Goal: Task Accomplishment & Management: Complete application form

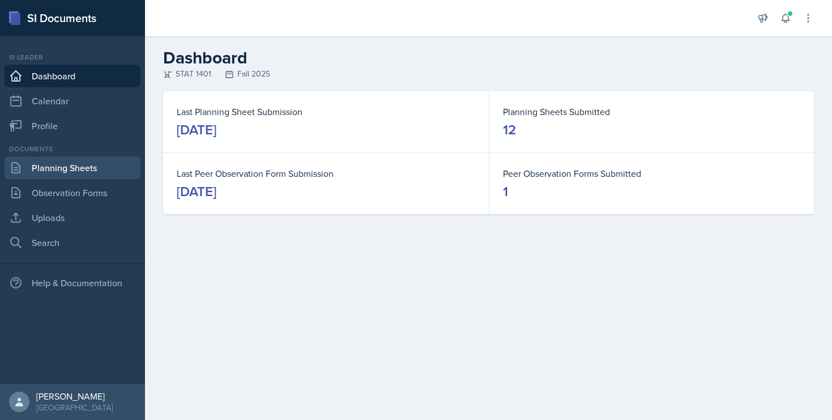
click at [100, 177] on link "Planning Sheets" at bounding box center [73, 167] width 136 height 23
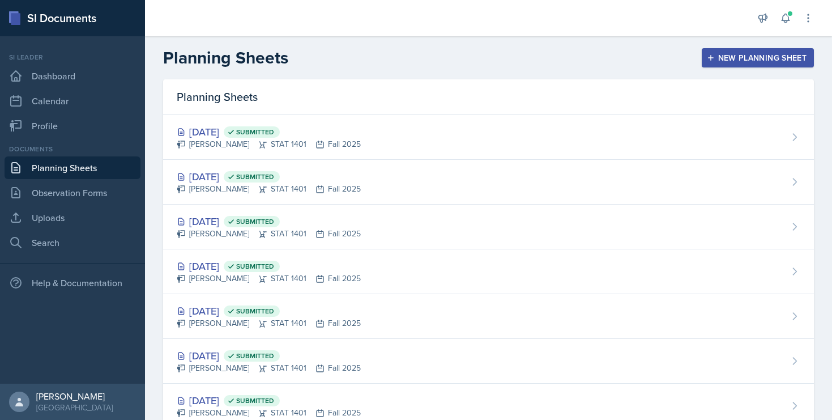
click at [760, 50] on button "New Planning Sheet" at bounding box center [757, 57] width 112 height 19
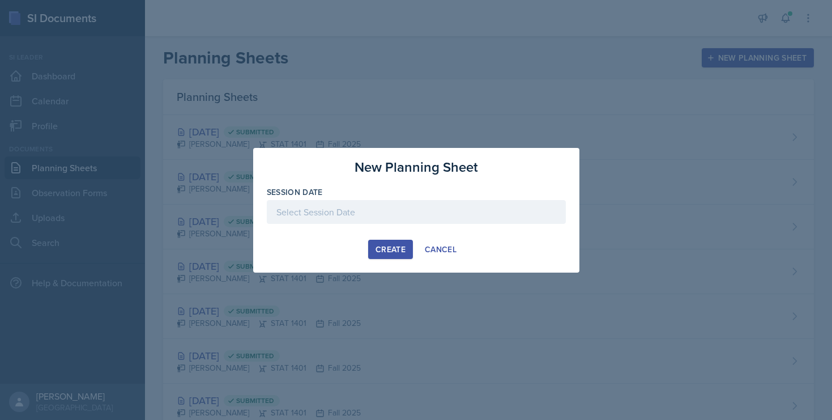
click at [385, 210] on div at bounding box center [416, 212] width 299 height 24
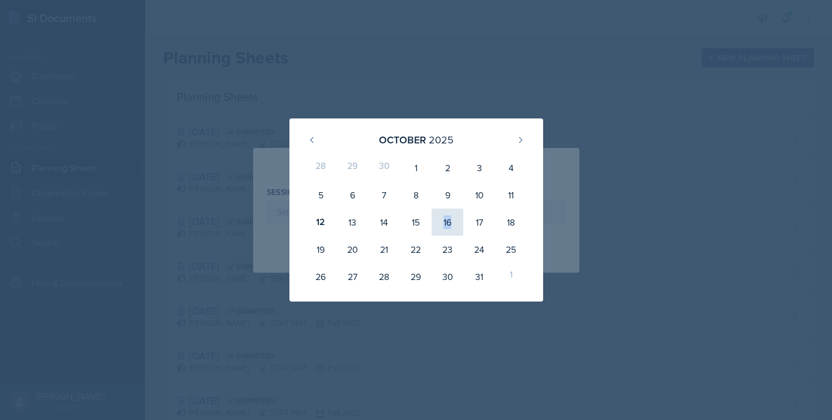
click at [453, 215] on div "16" at bounding box center [447, 221] width 32 height 27
type input "[DATE]"
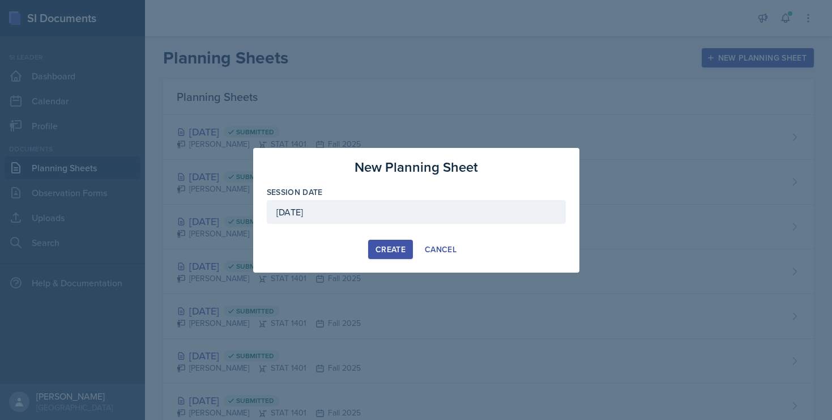
click at [444, 212] on div "[DATE]" at bounding box center [416, 212] width 299 height 24
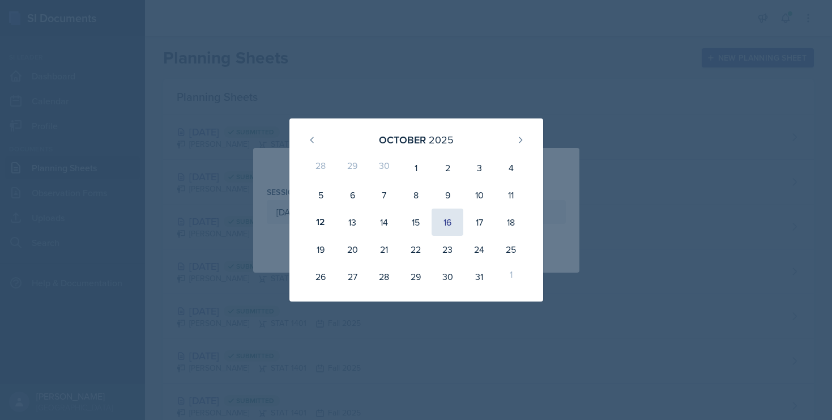
click at [444, 213] on div "16" at bounding box center [447, 221] width 32 height 27
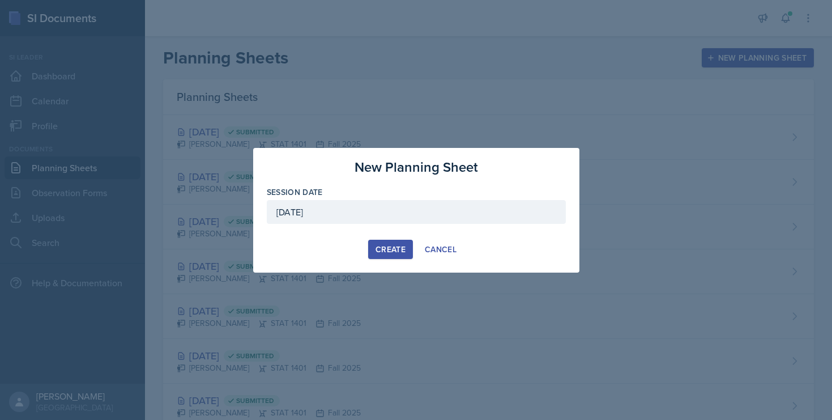
click at [379, 248] on div "Create" at bounding box center [390, 249] width 30 height 9
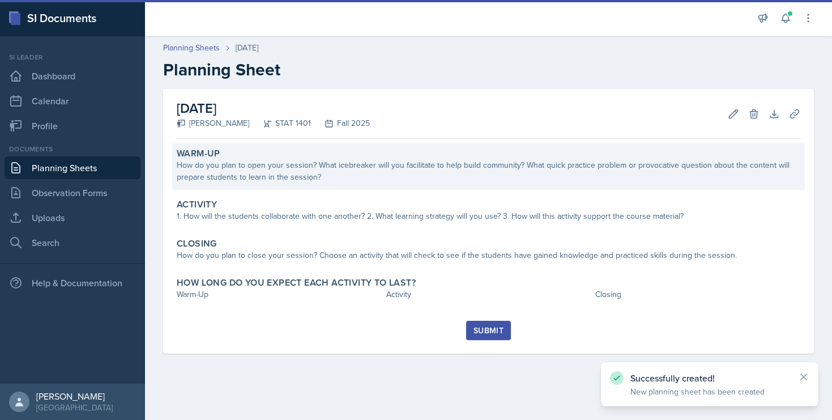
click at [292, 178] on div "How do you plan to open your session? What icebreaker will you facilitate to he…" at bounding box center [488, 171] width 623 height 24
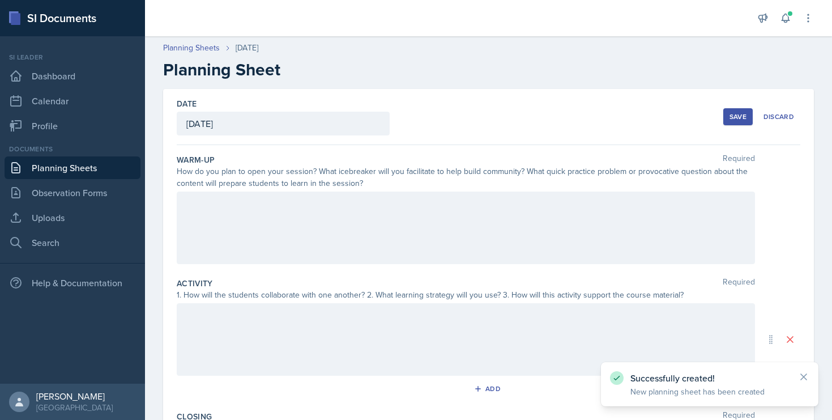
click at [275, 222] on div at bounding box center [466, 227] width 578 height 72
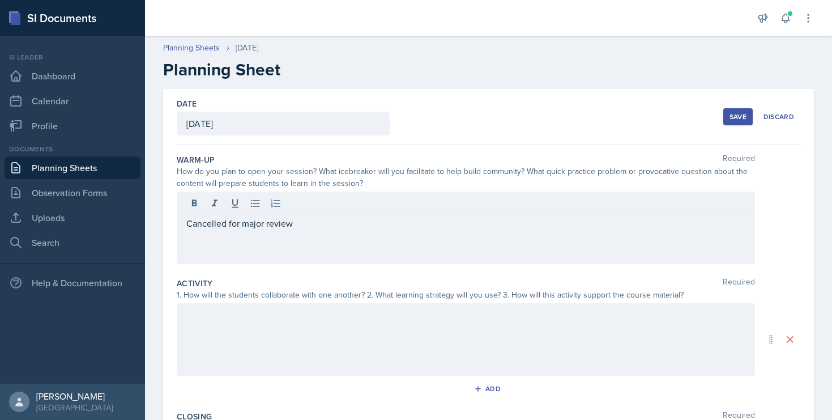
click at [220, 328] on div at bounding box center [466, 339] width 578 height 72
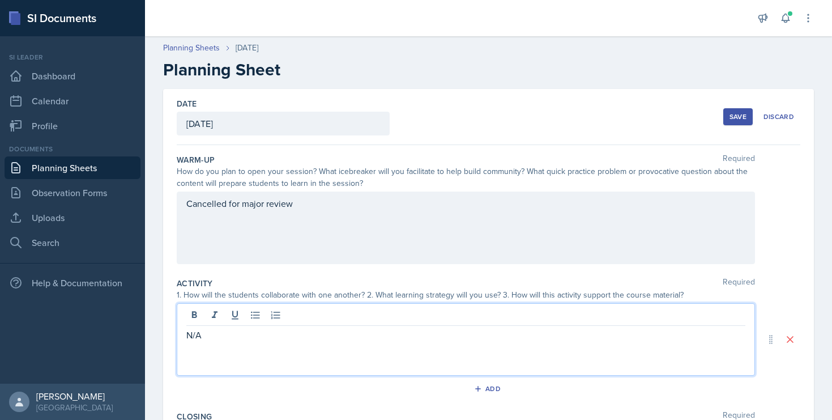
click at [196, 335] on p "N/A" at bounding box center [465, 335] width 559 height 14
copy p "N/A"
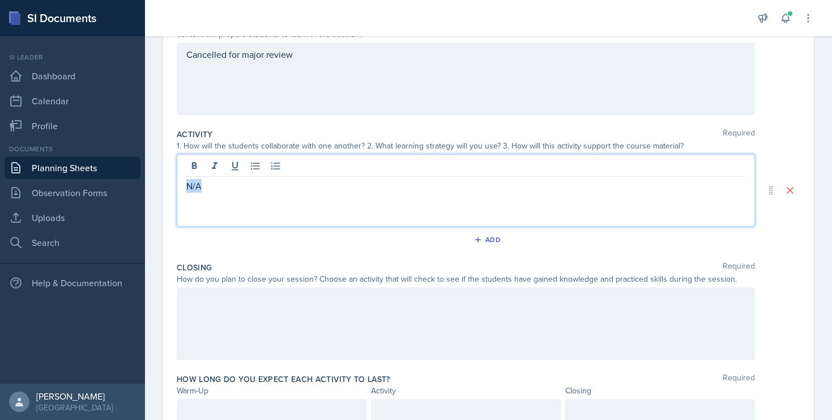
scroll to position [197, 0]
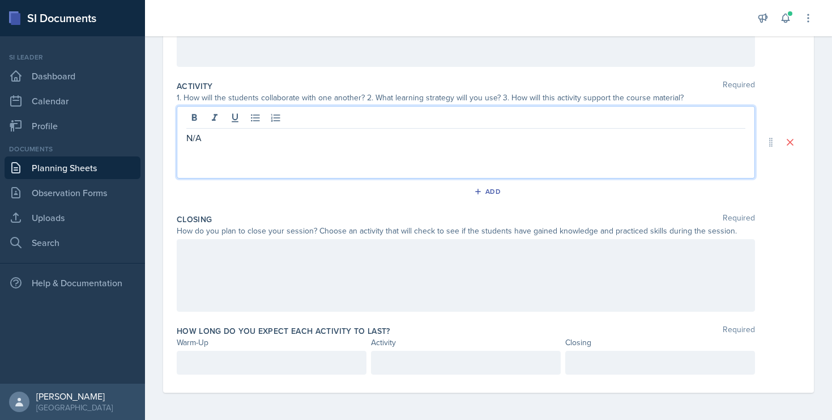
click at [205, 268] on div at bounding box center [466, 275] width 578 height 72
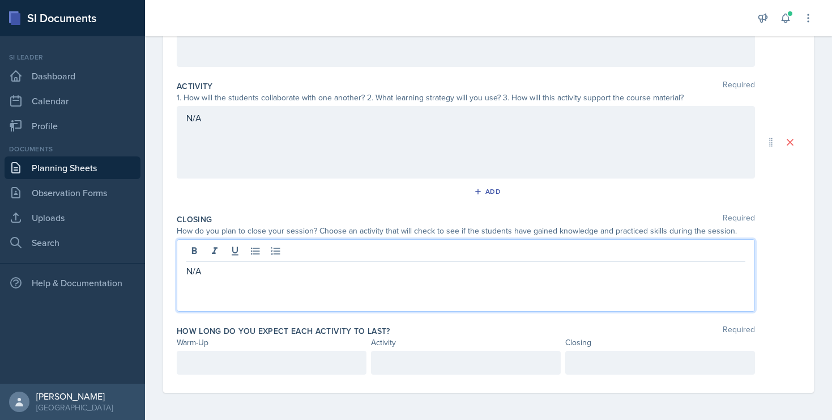
click at [204, 350] on div "How long do you expect each activity to last? Required Warm-Up Activity Closing" at bounding box center [488, 351] width 623 height 63
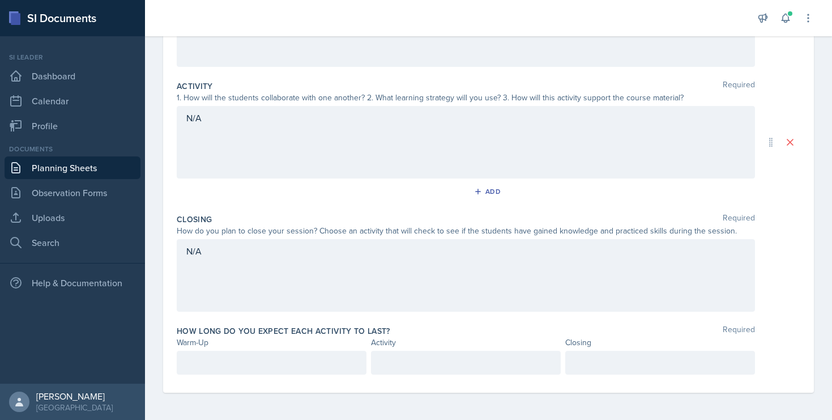
click at [204, 353] on div at bounding box center [272, 362] width 190 height 24
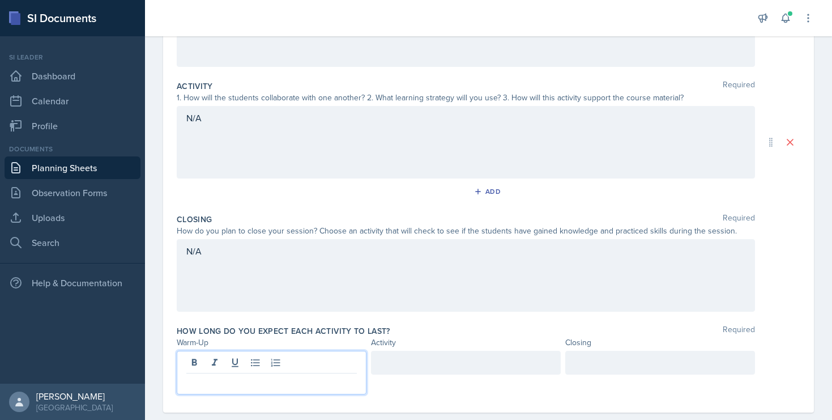
scroll to position [217, 0]
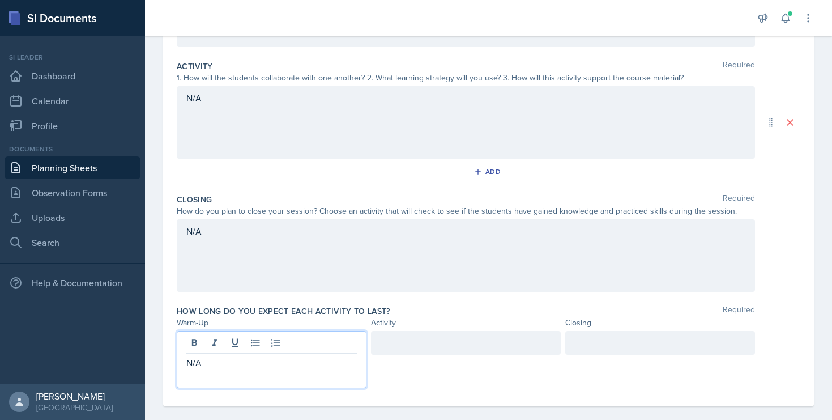
click at [454, 339] on div at bounding box center [466, 343] width 190 height 24
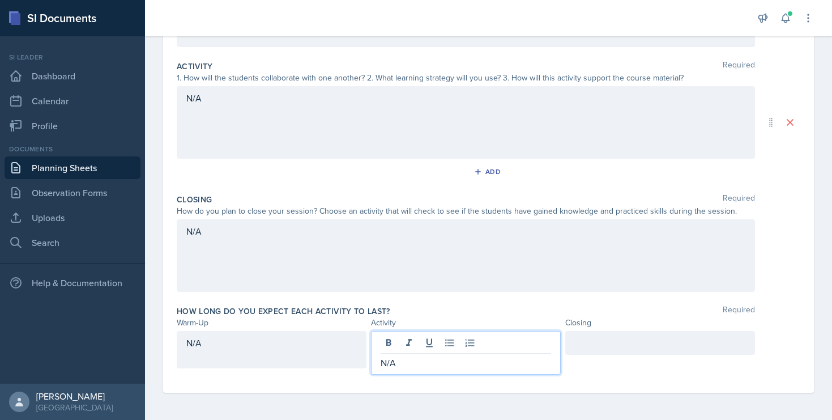
click at [596, 340] on div at bounding box center [660, 343] width 190 height 24
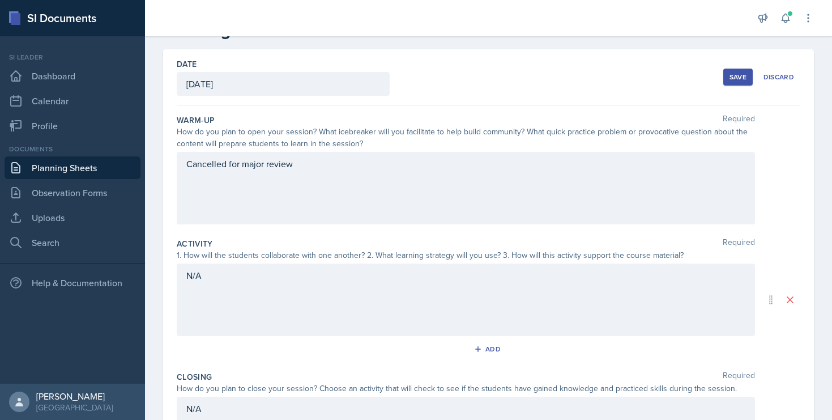
scroll to position [31, 0]
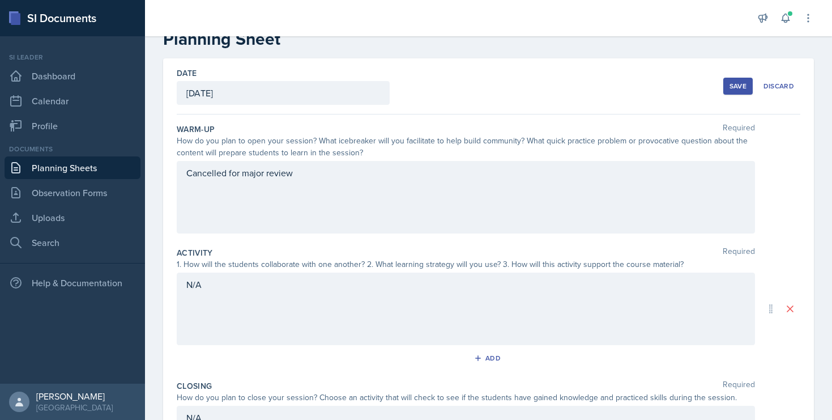
click at [738, 83] on div "Save" at bounding box center [737, 86] width 17 height 9
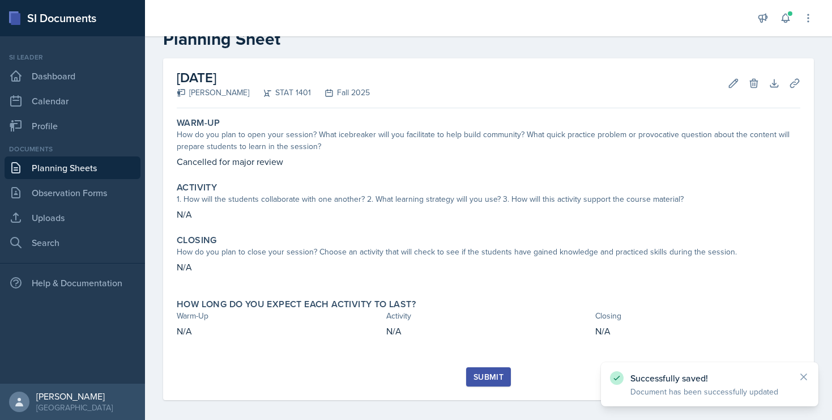
click at [502, 374] on div "Submit" at bounding box center [488, 376] width 30 height 9
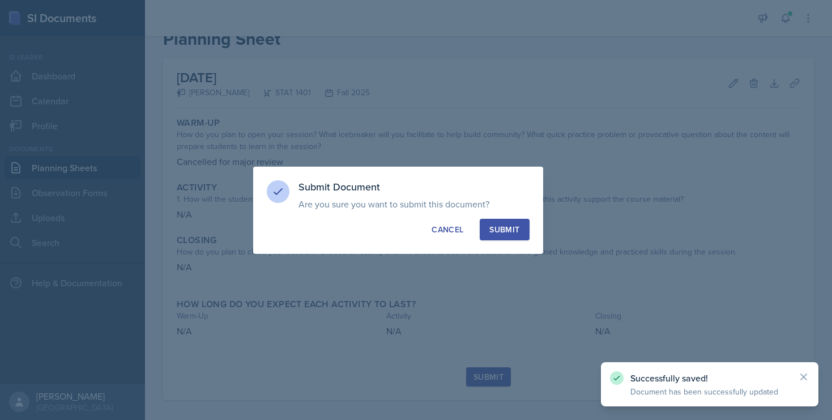
click at [495, 225] on div "Submit" at bounding box center [504, 229] width 30 height 11
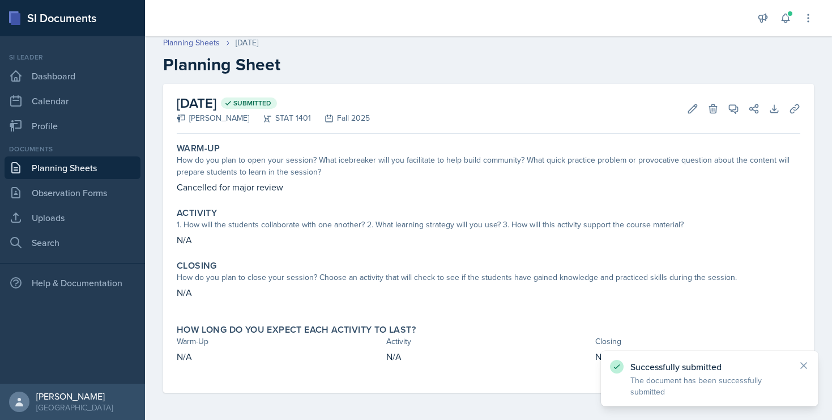
scroll to position [5, 0]
